Goal: Transaction & Acquisition: Purchase product/service

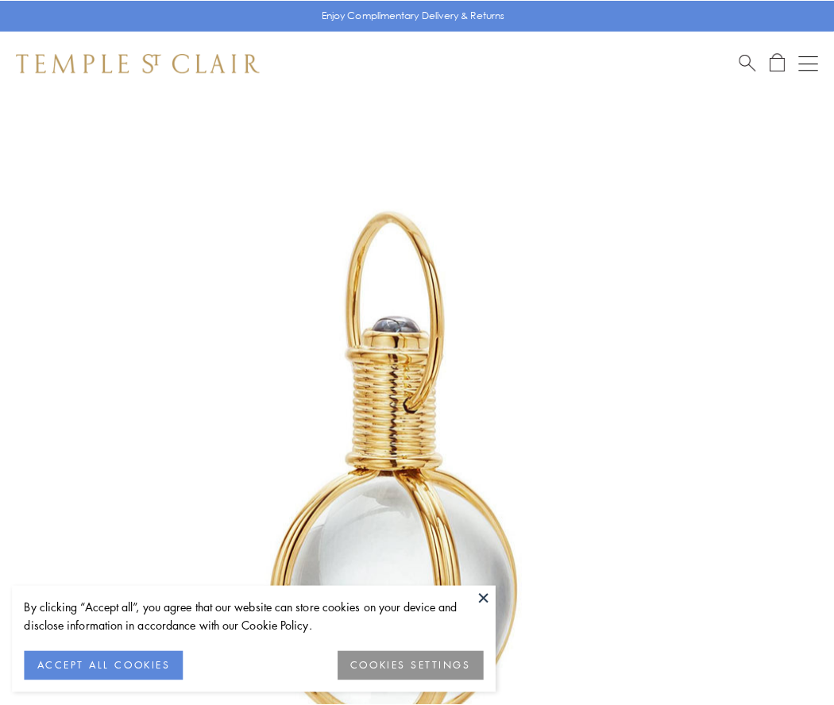
scroll to position [415, 0]
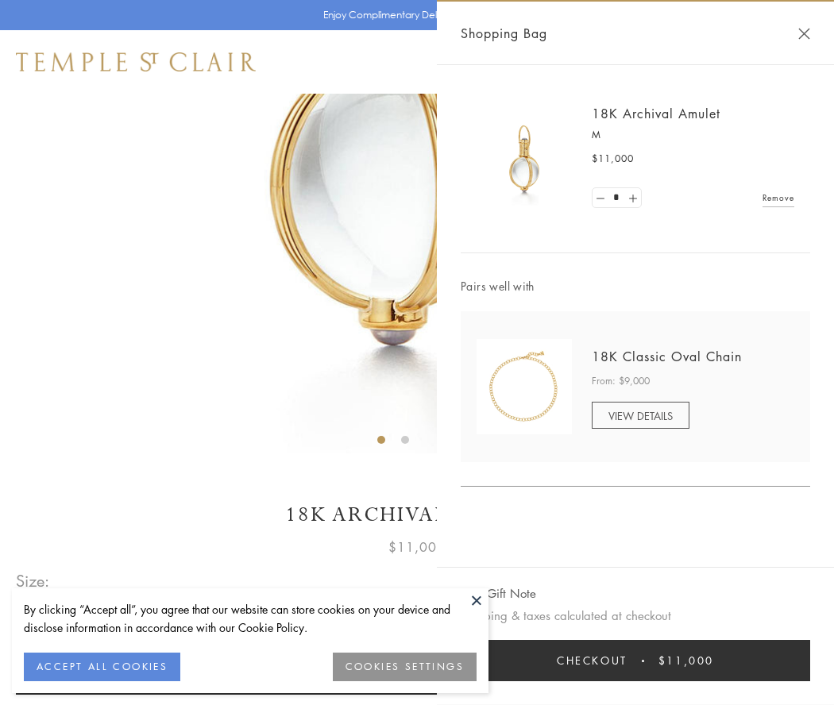
click at [635, 661] on button "Checkout $11,000" at bounding box center [636, 660] width 350 height 41
